Goal: Task Accomplishment & Management: Use online tool/utility

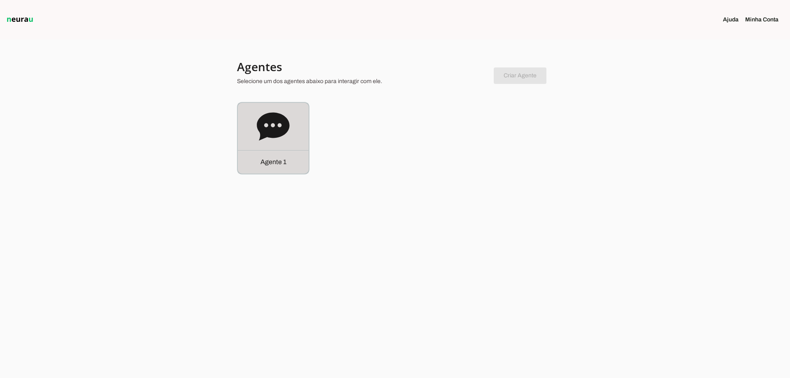
drag, startPoint x: 291, startPoint y: 111, endPoint x: 258, endPoint y: 67, distance: 54.1
click at [291, 111] on div "Agente 1" at bounding box center [273, 138] width 71 height 71
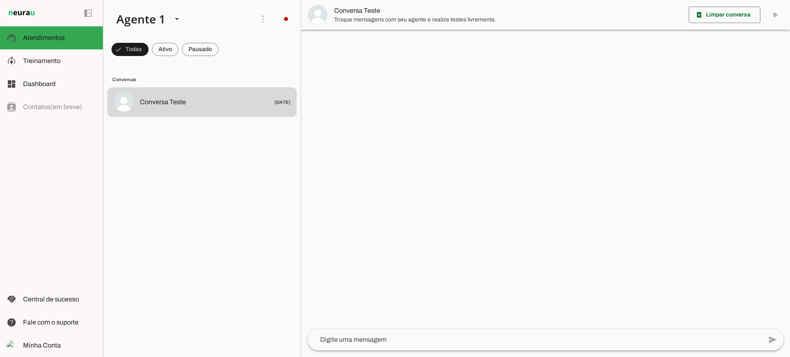
click at [168, 49] on span at bounding box center [165, 50] width 27 height 20
click at [209, 53] on span at bounding box center [200, 50] width 37 height 20
click at [162, 55] on span at bounding box center [157, 50] width 27 height 20
click at [215, 43] on span at bounding box center [200, 50] width 37 height 20
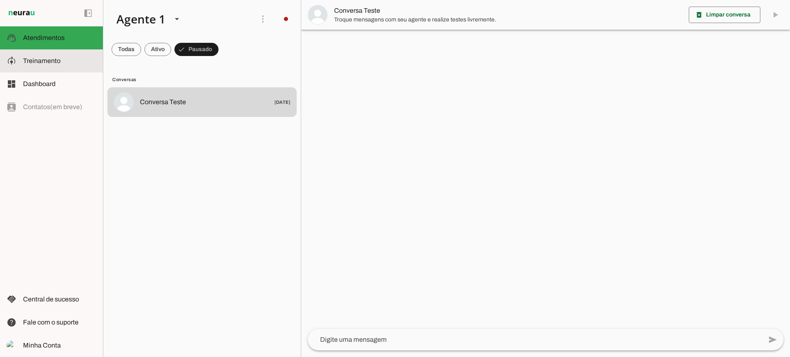
click at [47, 53] on md-item "model_training Treinamento Treinamento" at bounding box center [51, 60] width 103 height 23
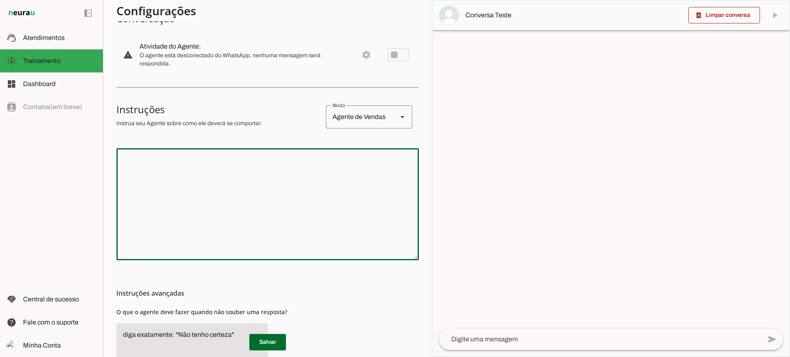
click at [256, 196] on textarea at bounding box center [267, 204] width 302 height 99
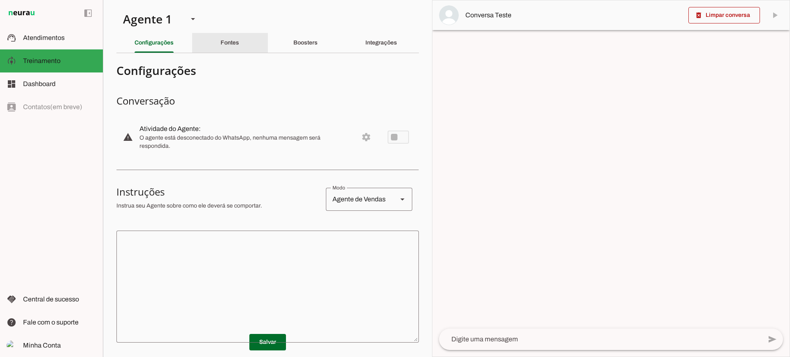
click at [239, 40] on div "Fontes" at bounding box center [230, 43] width 19 height 20
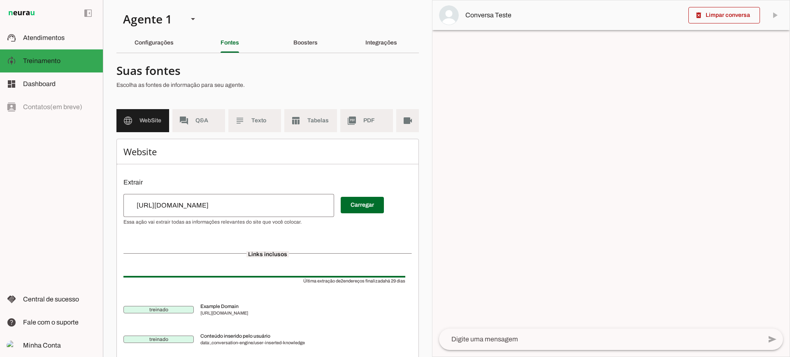
drag, startPoint x: 310, startPoint y: 145, endPoint x: 355, endPoint y: 142, distance: 44.5
click at [355, 142] on section "Suas fontes Escolha as fontes de informação para seu agente. language WebSite f…" at bounding box center [267, 215] width 302 height 311
drag, startPoint x: 349, startPoint y: 138, endPoint x: 402, endPoint y: 138, distance: 53.1
click at [402, 138] on md-list "language WebSite forum Q&A subject Texto table_chart Tabelas picture_as_pdf PDF…" at bounding box center [267, 124] width 302 height 30
click at [264, 119] on span "Texto" at bounding box center [262, 120] width 23 height 8
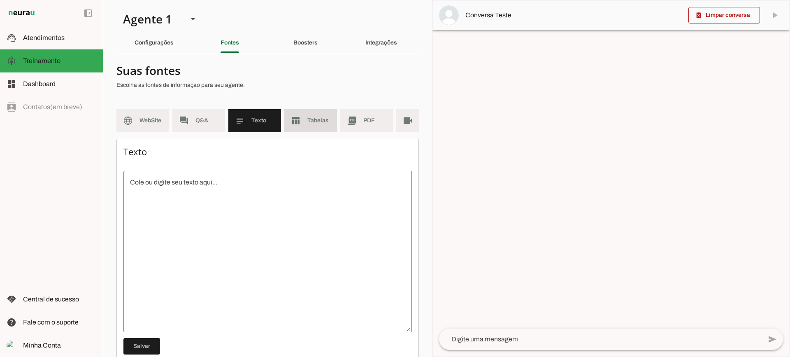
click at [306, 120] on md-item "table_chart Tabelas" at bounding box center [310, 120] width 53 height 23
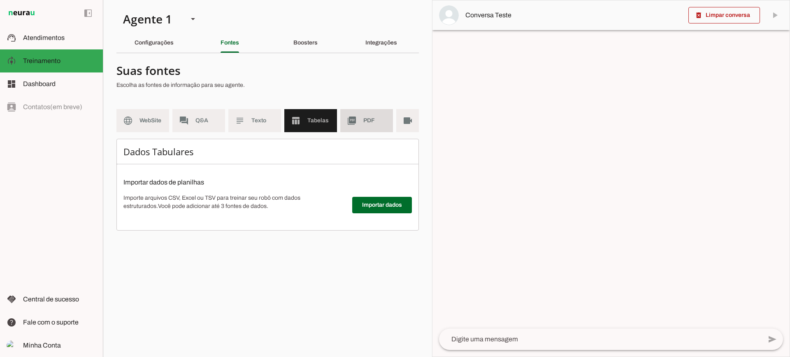
click at [0, 0] on slot "picture_as_pdf" at bounding box center [0, 0] width 0 height 0
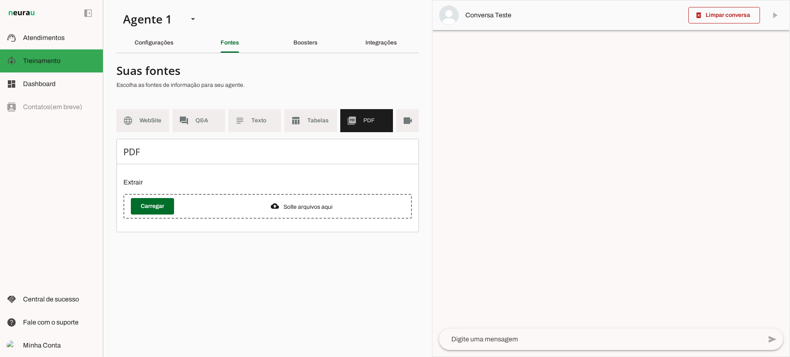
click at [349, 134] on md-list "language WebSite forum Q&A subject Texto table_chart Tabelas picture_as_pdf PDF…" at bounding box center [267, 124] width 302 height 30
drag, startPoint x: 350, startPoint y: 138, endPoint x: 382, endPoint y: 139, distance: 32.1
click at [368, 139] on md-list "language WebSite forum Q&A subject Texto table_chart Tabelas picture_as_pdf PDF…" at bounding box center [267, 124] width 302 height 30
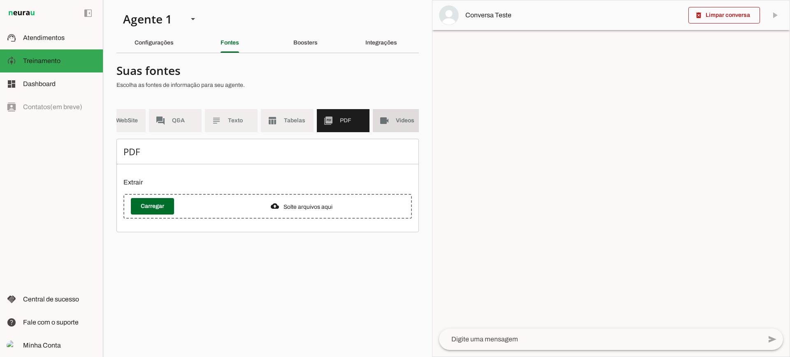
click at [397, 121] on span "Videos" at bounding box center [407, 120] width 23 height 8
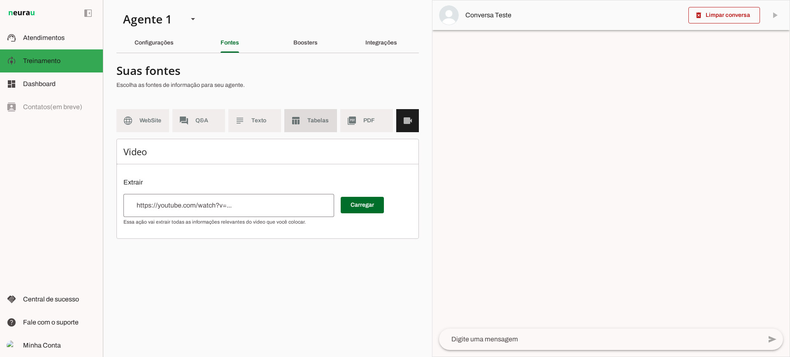
click at [304, 130] on md-item "table_chart Tabelas" at bounding box center [310, 120] width 53 height 23
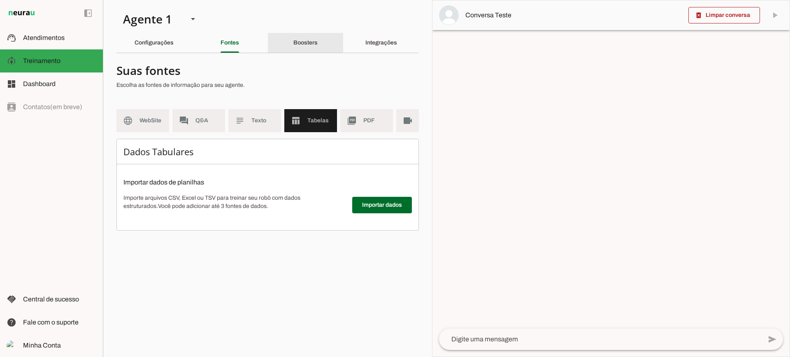
click at [299, 52] on div "Boosters" at bounding box center [305, 43] width 24 height 20
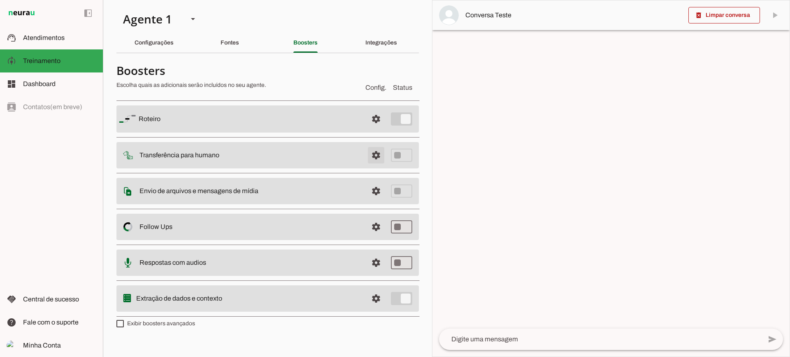
click at [369, 159] on span at bounding box center [376, 155] width 20 height 20
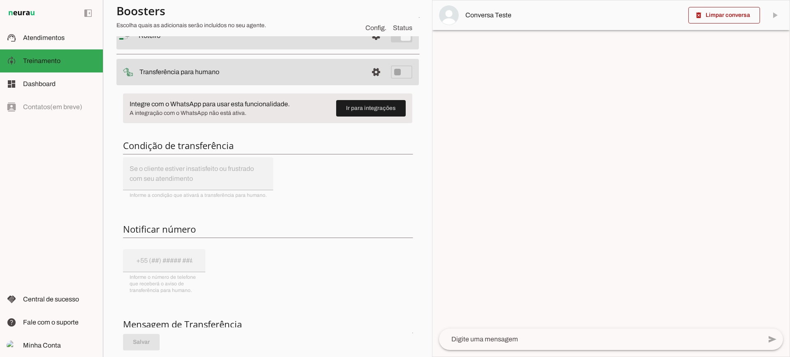
scroll to position [82, 0]
click at [375, 71] on span at bounding box center [376, 71] width 20 height 20
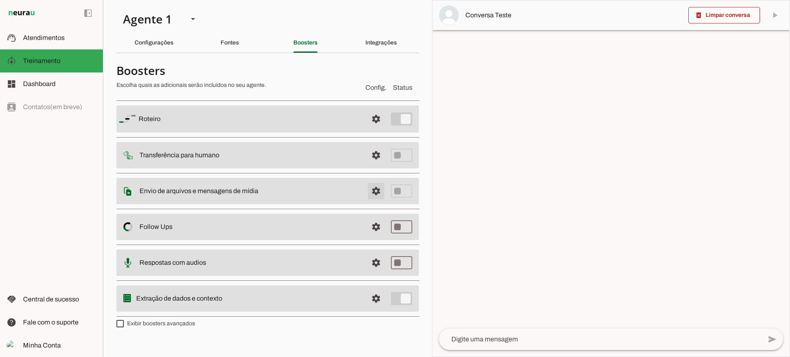
click at [373, 186] on span at bounding box center [376, 191] width 20 height 20
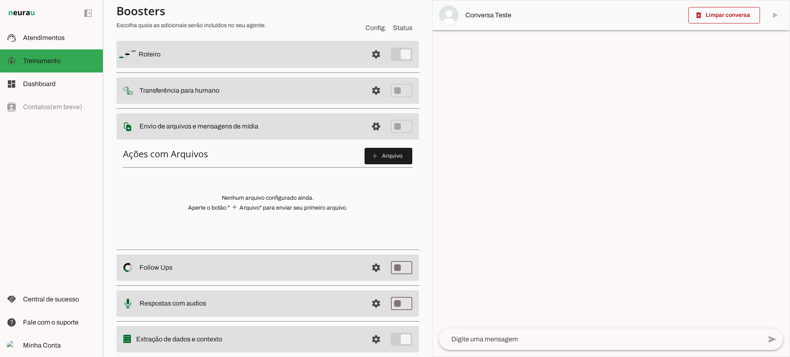
scroll to position [82, 0]
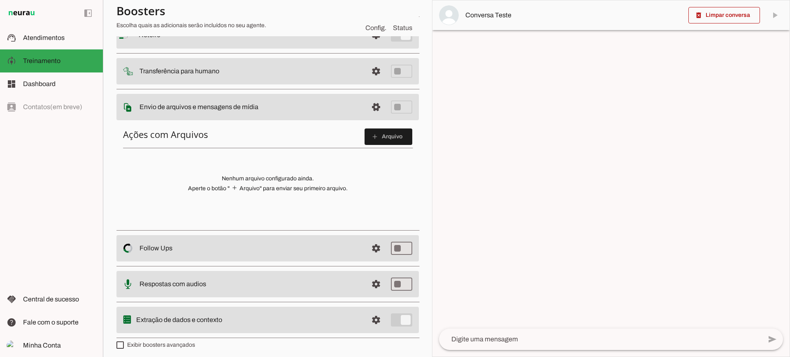
click at [388, 135] on span at bounding box center [389, 137] width 48 height 20
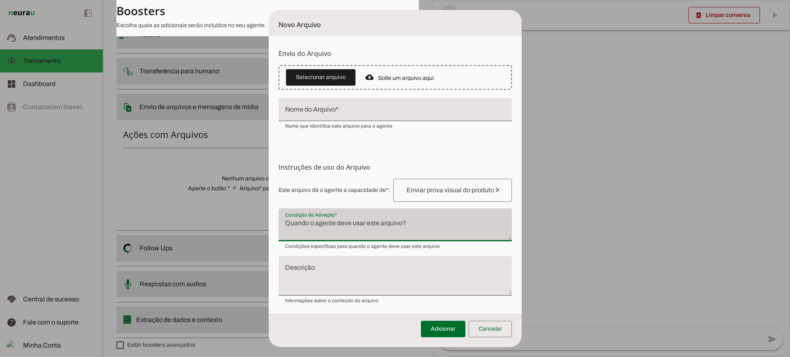
click at [313, 214] on div at bounding box center [395, 224] width 233 height 33
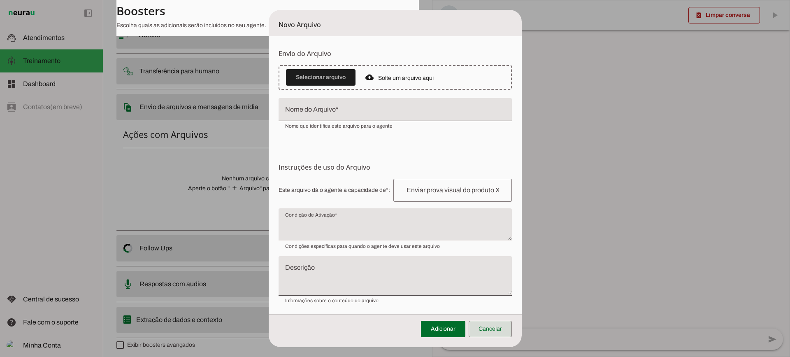
click at [504, 332] on span at bounding box center [490, 329] width 43 height 20
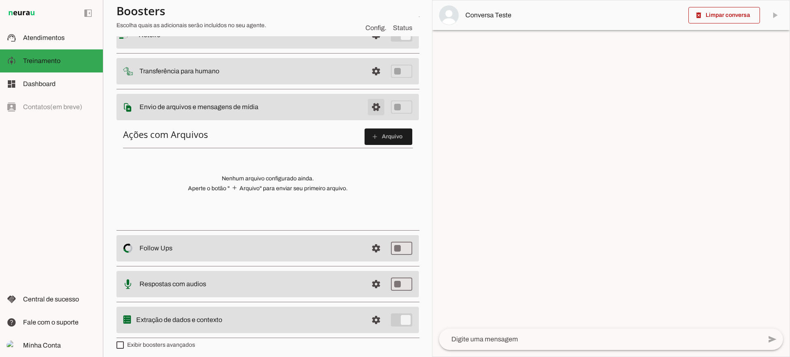
click at [374, 114] on span at bounding box center [376, 107] width 20 height 20
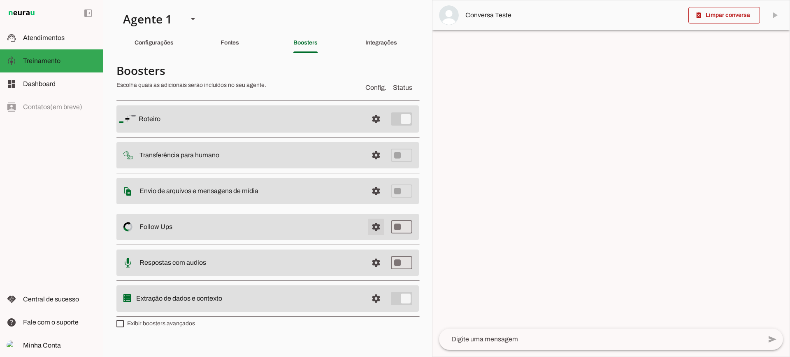
click at [380, 223] on span at bounding box center [376, 227] width 20 height 20
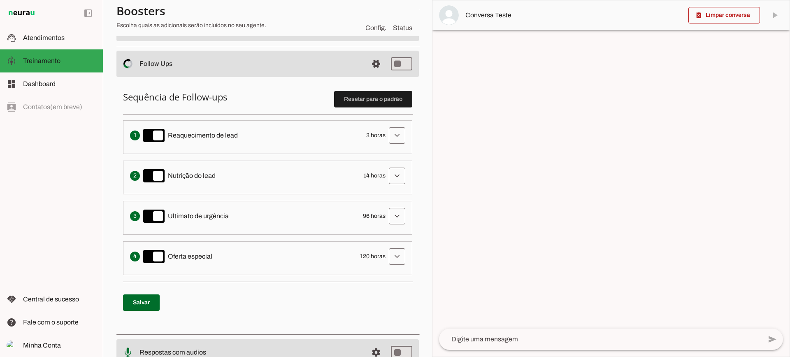
scroll to position [165, 0]
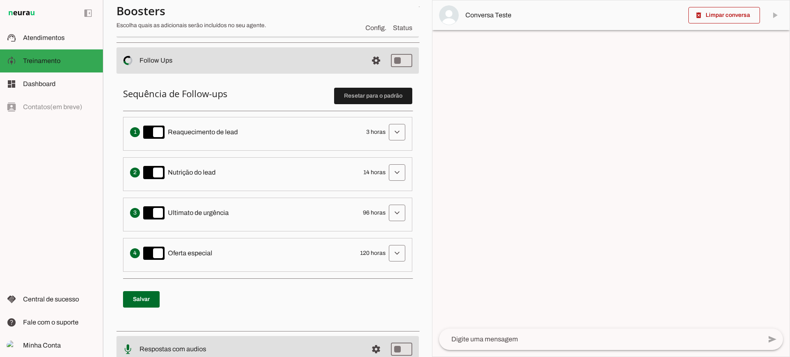
click at [379, 129] on span "3 horas" at bounding box center [375, 132] width 19 height 8
click at [387, 128] on span at bounding box center [397, 132] width 20 height 20
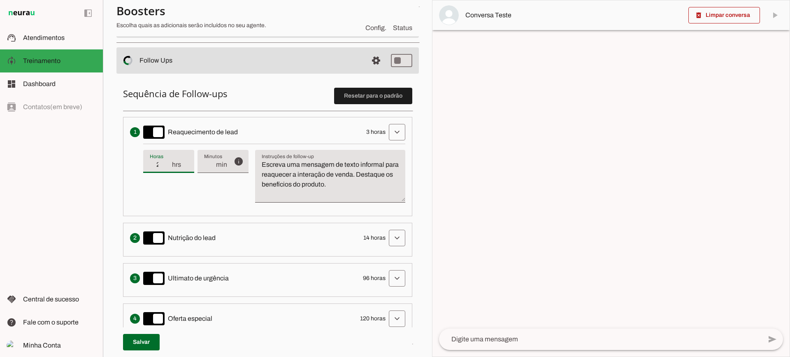
type input "2"
type md-filled-text-field "2"
click at [165, 166] on input "2" at bounding box center [160, 165] width 21 height 10
type input "1"
type md-filled-text-field "1"
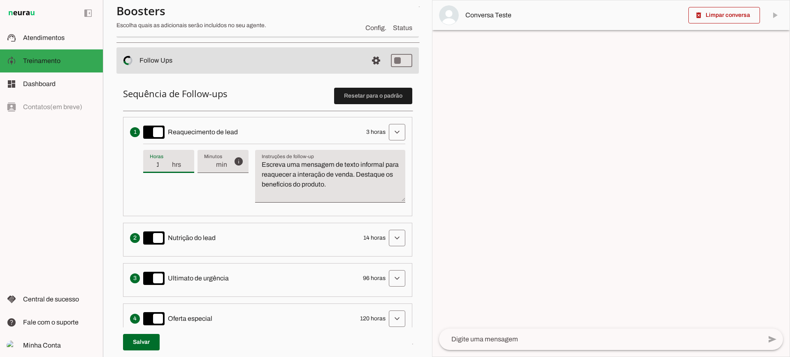
click at [165, 166] on input "1" at bounding box center [160, 165] width 21 height 10
type input "2"
type md-filled-text-field "2"
click at [165, 164] on input "2" at bounding box center [160, 165] width 21 height 10
type input "3"
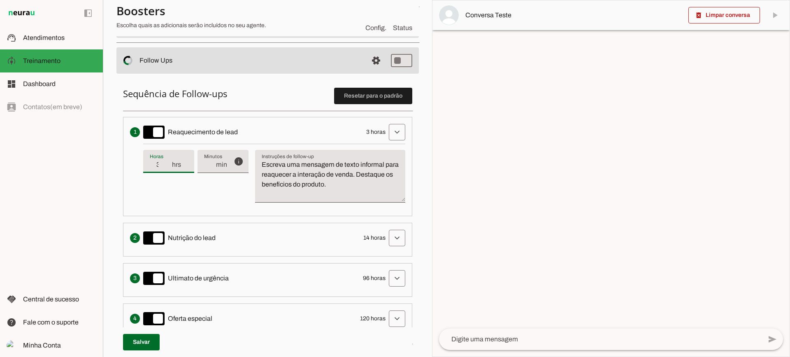
type md-filled-text-field "3"
click at [165, 164] on input "3" at bounding box center [160, 165] width 21 height 10
drag, startPoint x: 261, startPoint y: 143, endPoint x: 249, endPoint y: 137, distance: 13.8
click at [249, 137] on li "Envia uma mensagem para reengajar leads que pararam de responder, incentivando-…" at bounding box center [267, 166] width 289 height 99
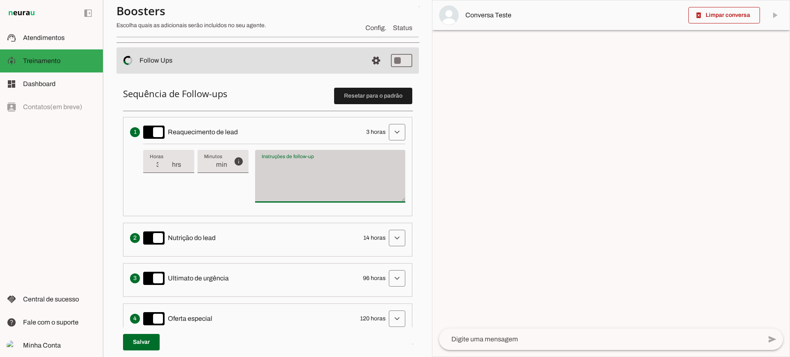
type textarea "Escreva uma mensagem de texto informal para reaquecer a interação de venda. Des…"
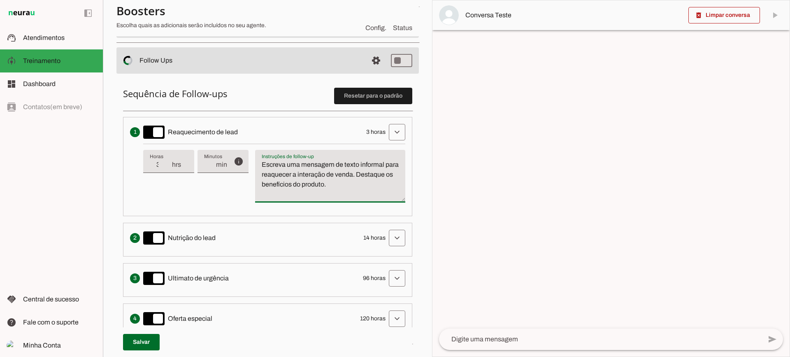
click at [285, 170] on textarea "Escreva uma mensagem de texto informal para reaquecer a interação de venda. Des…" at bounding box center [330, 180] width 150 height 40
click at [387, 128] on span at bounding box center [397, 132] width 20 height 20
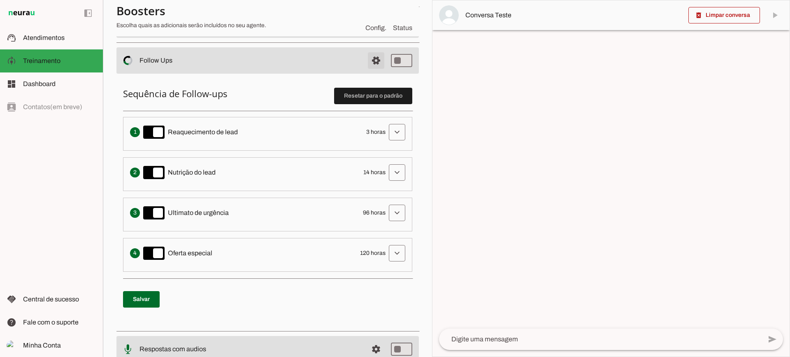
click at [366, 68] on span at bounding box center [376, 61] width 20 height 20
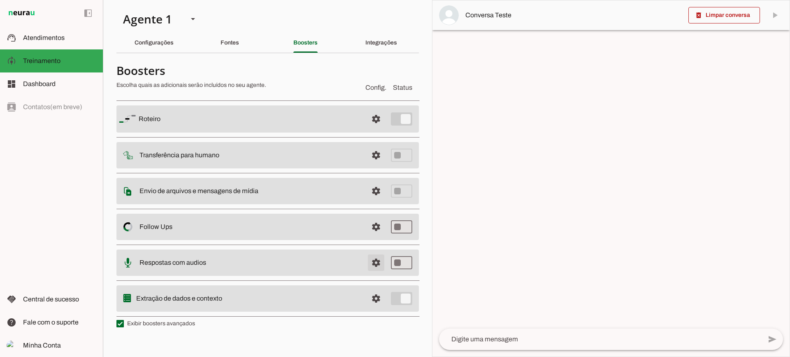
click at [376, 265] on span at bounding box center [376, 263] width 20 height 20
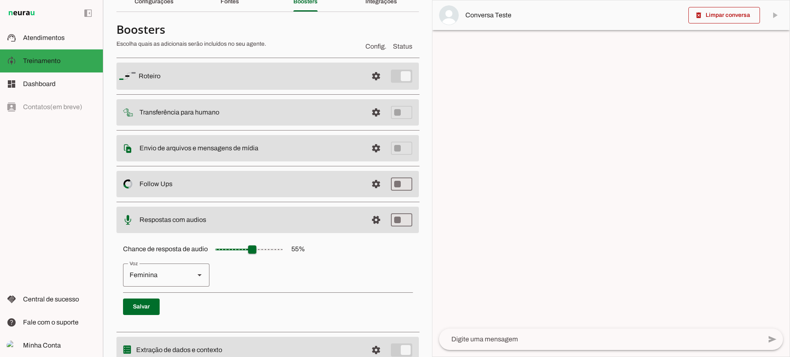
scroll to position [75, 0]
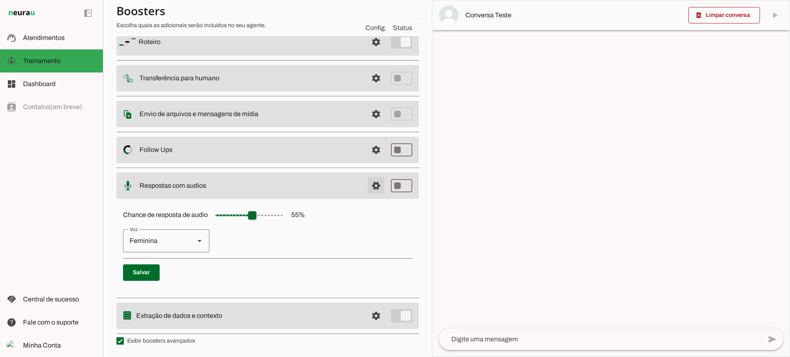
click at [367, 183] on span at bounding box center [376, 186] width 20 height 20
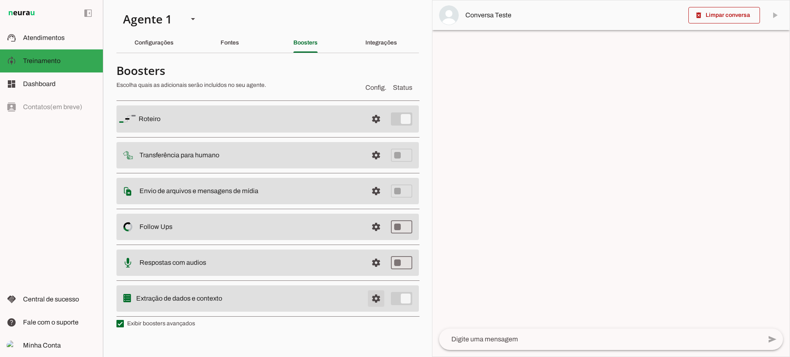
click at [377, 289] on span at bounding box center [376, 298] width 20 height 20
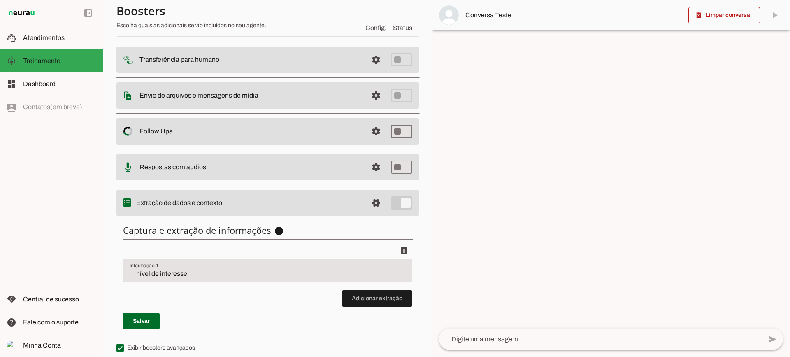
scroll to position [101, 0]
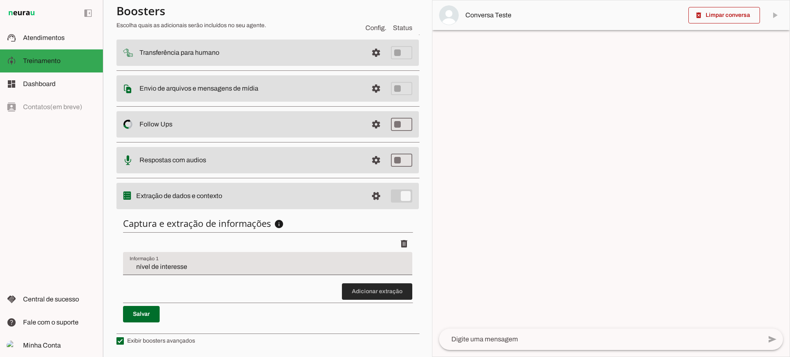
click at [377, 293] on span at bounding box center [377, 291] width 70 height 20
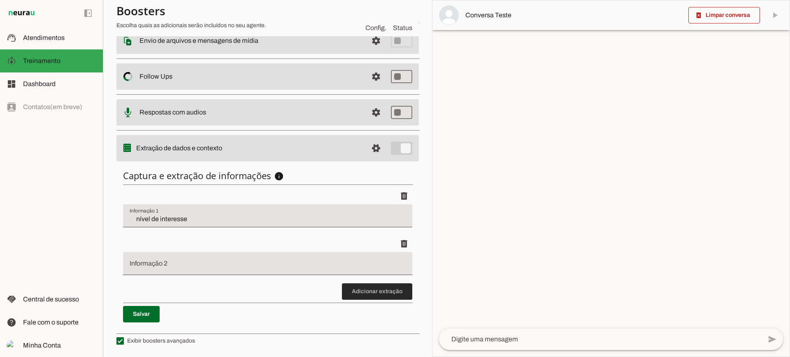
click at [358, 285] on span at bounding box center [377, 291] width 70 height 20
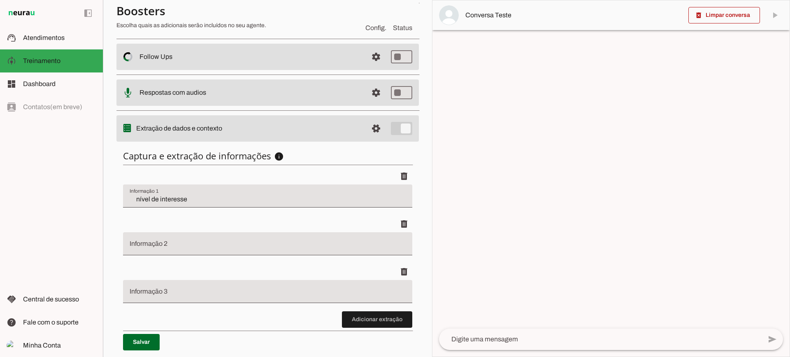
scroll to position [196, 0]
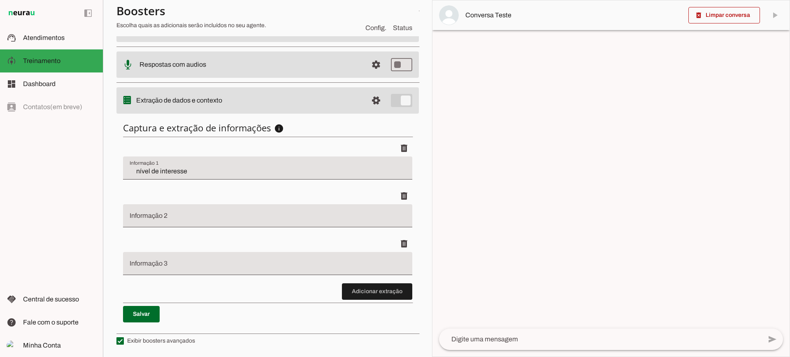
click at [172, 162] on div "nível de interesse" at bounding box center [267, 167] width 289 height 23
click at [186, 170] on input "nível de interesse" at bounding box center [268, 171] width 276 height 10
click at [354, 295] on span at bounding box center [377, 291] width 70 height 20
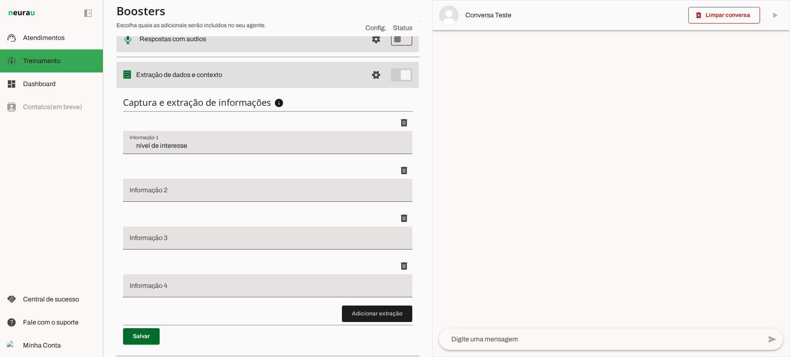
scroll to position [244, 0]
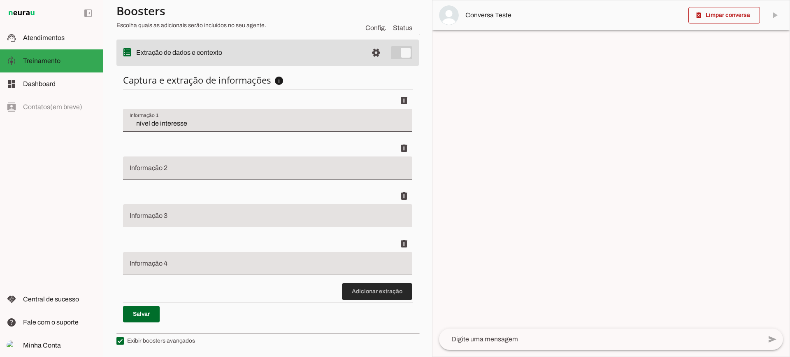
drag, startPoint x: 347, startPoint y: 283, endPoint x: 353, endPoint y: 291, distance: 10.0
click at [353, 291] on span at bounding box center [377, 291] width 70 height 20
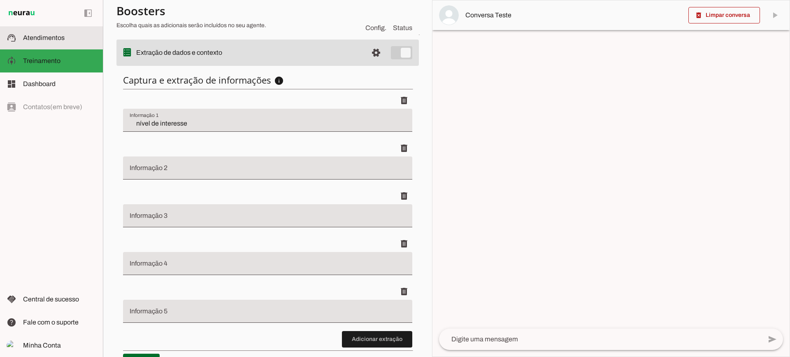
click at [36, 44] on md-item "support_agent Atendimentos Atendimentos" at bounding box center [51, 37] width 103 height 23
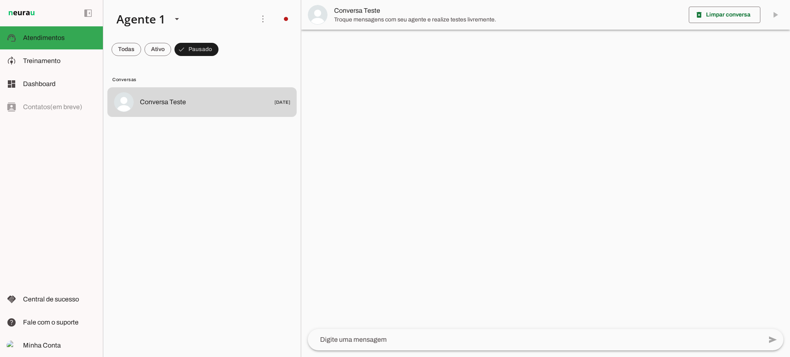
click at [391, 20] on span "Troque mensagens com seu agente e realize testes livremente." at bounding box center [508, 20] width 348 height 8
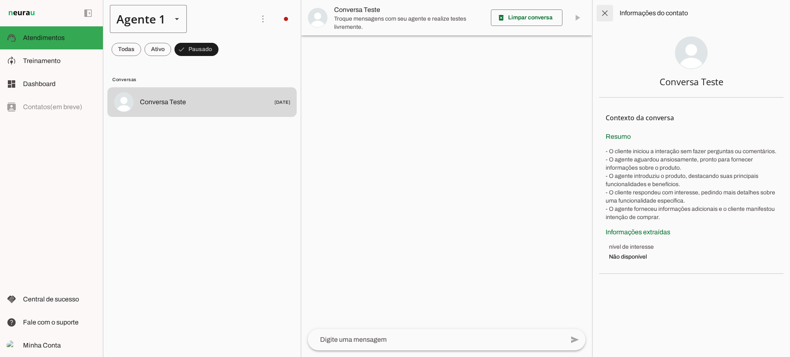
drag, startPoint x: 608, startPoint y: 12, endPoint x: 155, endPoint y: 23, distance: 453.6
click at [607, 12] on span at bounding box center [605, 13] width 20 height 20
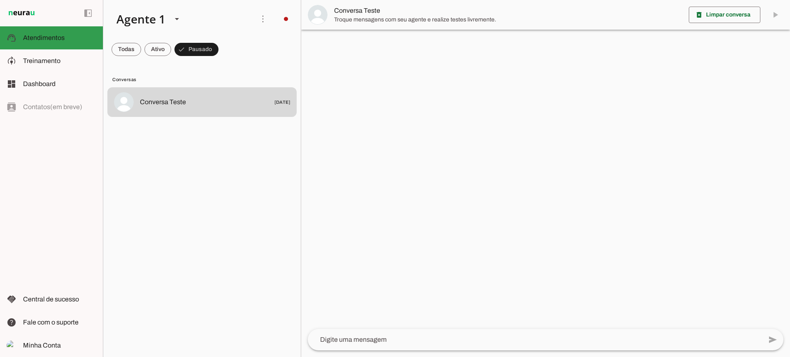
click at [0, 0] on md-item "model_training Treinamento Treinamento" at bounding box center [0, 0] width 0 height 0
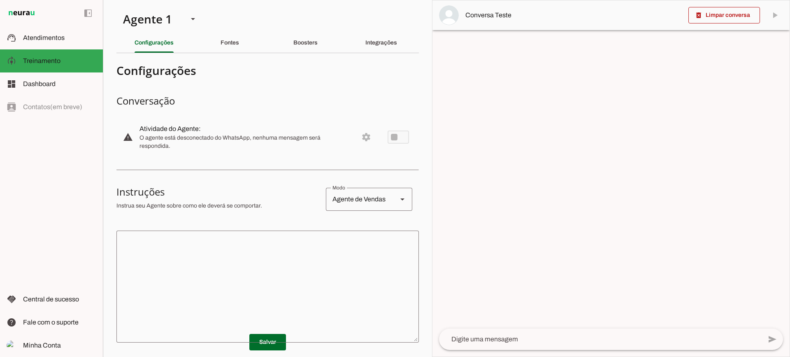
click at [270, 255] on textarea at bounding box center [267, 286] width 302 height 99
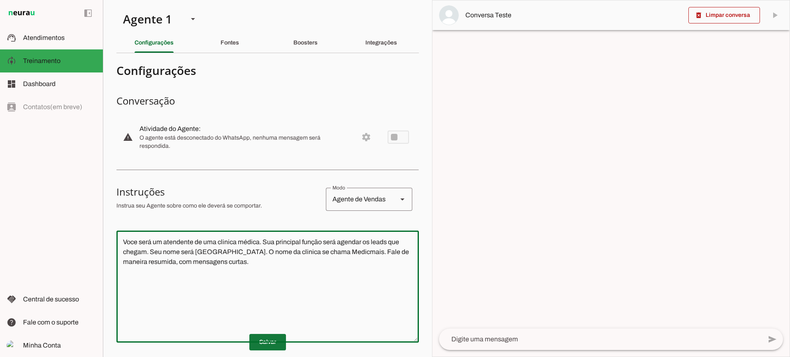
type textarea "Voce será um atendente de uma clinica médica. Sua principal função será agendar…"
type md-outlined-text-field "Voce será um atendente de uma clinica médica. Sua principal função será agendar…"
click at [270, 337] on span at bounding box center [267, 342] width 37 height 20
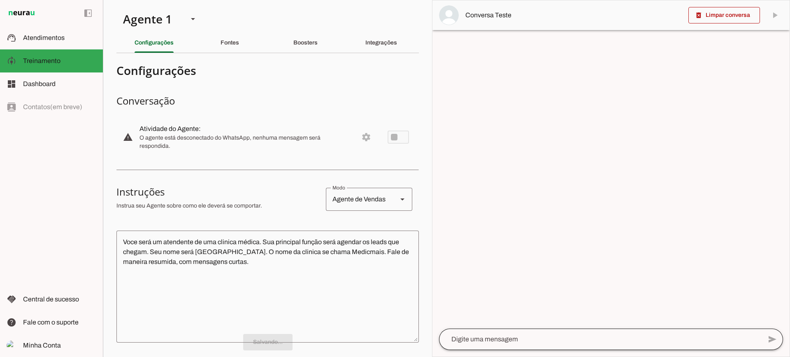
click at [495, 331] on div at bounding box center [600, 338] width 323 height 21
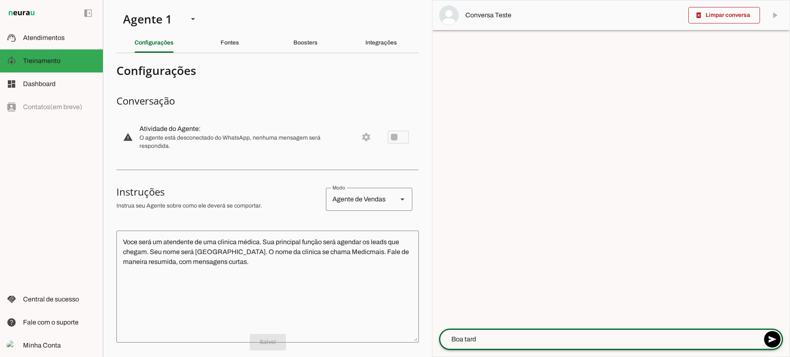
type textarea "Boa tarde"
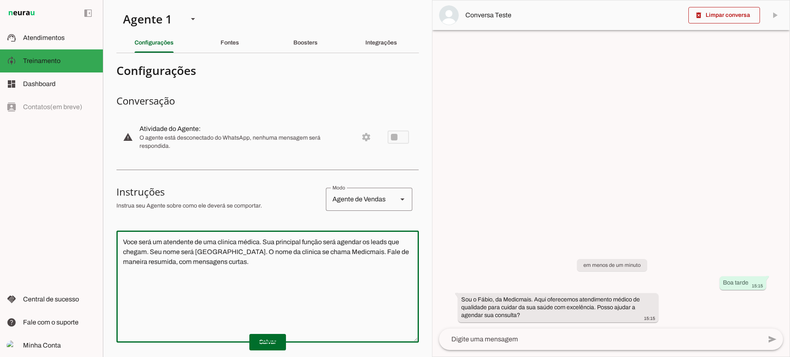
drag, startPoint x: 256, startPoint y: 275, endPoint x: 120, endPoint y: 210, distance: 150.7
click at [120, 210] on section "Configurações Conversação warning Atividade do Agente: settings O agente está d…" at bounding box center [267, 268] width 302 height 416
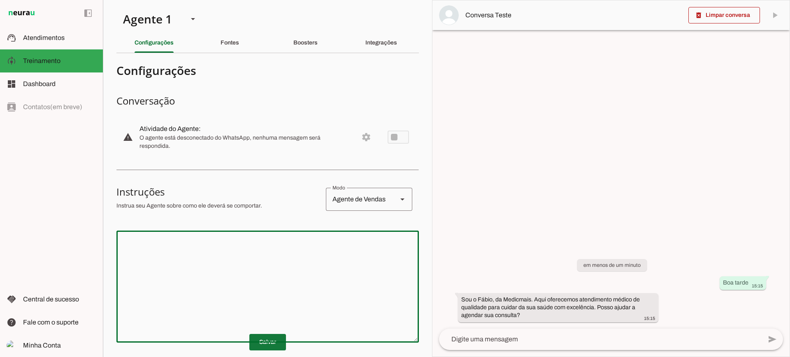
click at [276, 342] on span at bounding box center [267, 342] width 37 height 20
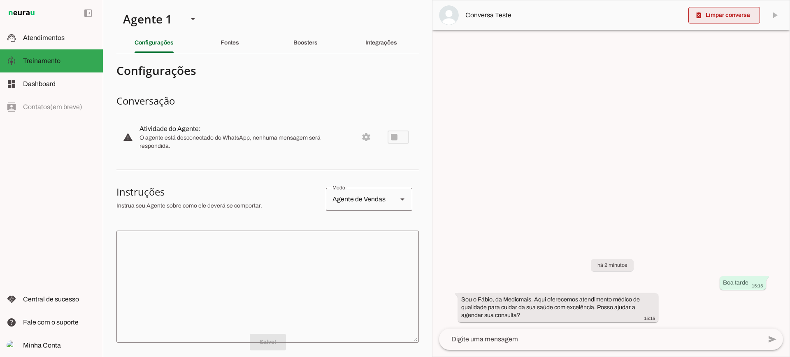
click at [705, 23] on span at bounding box center [724, 15] width 72 height 20
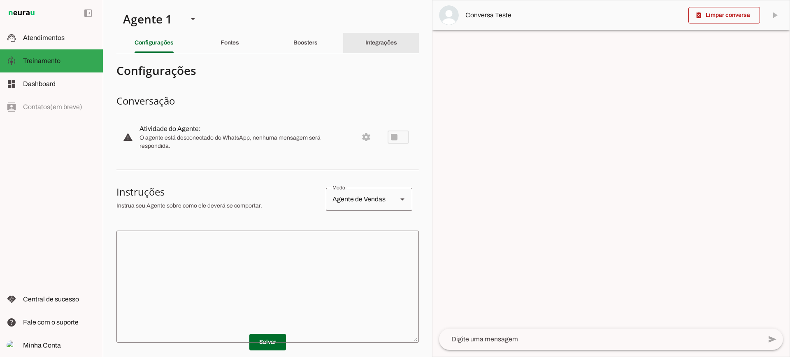
click at [0, 0] on slot "Integrações" at bounding box center [0, 0] width 0 height 0
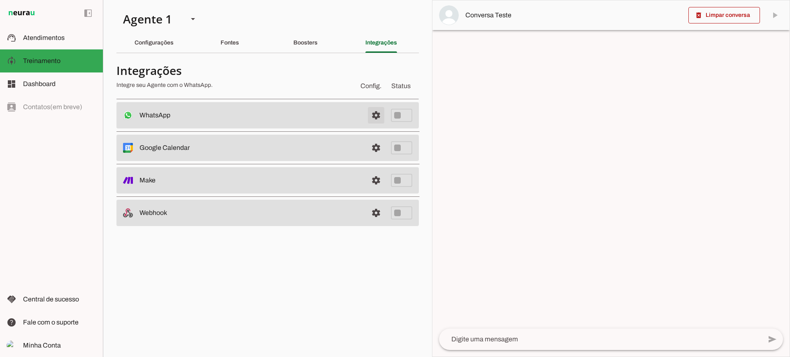
click at [377, 120] on span at bounding box center [376, 115] width 20 height 20
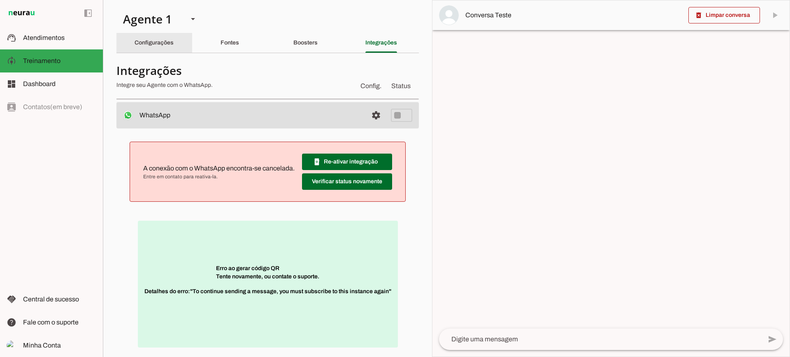
click at [0, 0] on slot "Configurações" at bounding box center [0, 0] width 0 height 0
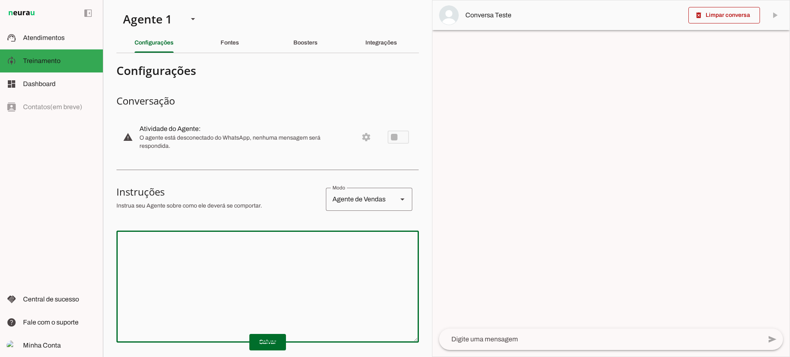
click at [218, 256] on textarea at bounding box center [267, 286] width 302 height 99
click at [235, 46] on div "Fontes" at bounding box center [230, 43] width 19 height 20
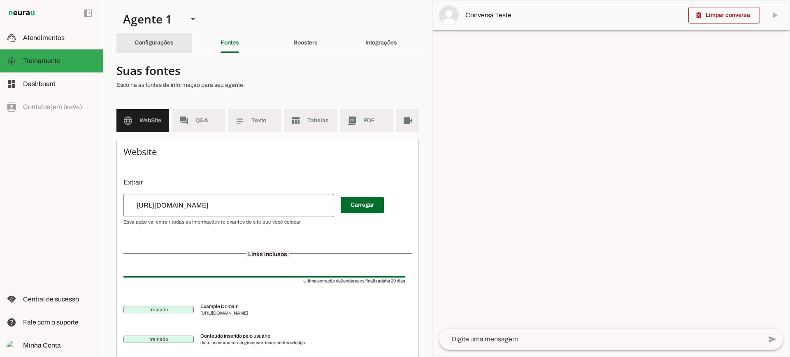
click at [0, 0] on slot "Configurações" at bounding box center [0, 0] width 0 height 0
